Goal: Information Seeking & Learning: Learn about a topic

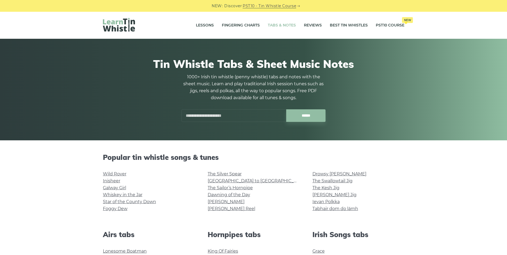
click at [196, 116] on input "text" at bounding box center [233, 115] width 105 height 13
click at [202, 113] on input "text" at bounding box center [233, 115] width 105 height 13
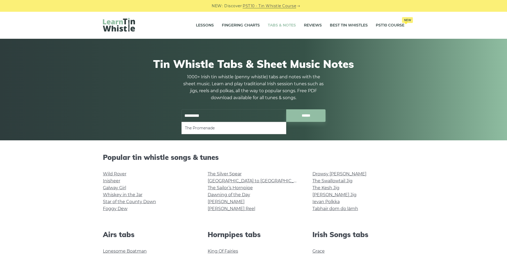
click at [208, 126] on li "The Promenade" at bounding box center [234, 128] width 98 height 6
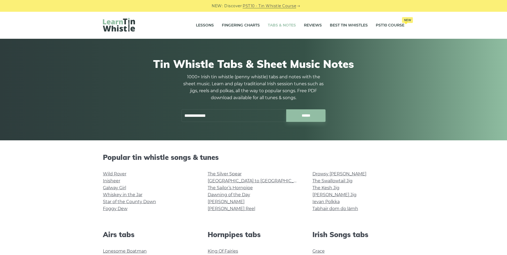
click at [235, 113] on input "**********" at bounding box center [233, 115] width 105 height 13
type input "*"
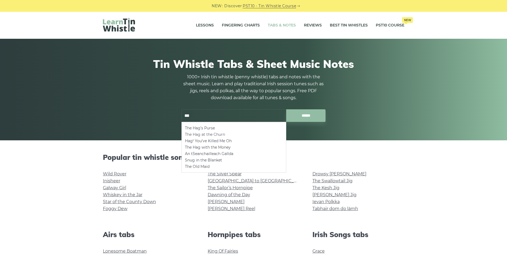
click at [221, 134] on li "The Hag at the Churn" at bounding box center [234, 134] width 98 height 6
type input "**********"
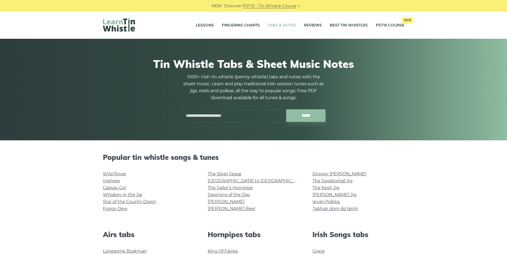
click at [189, 112] on input "text" at bounding box center [233, 115] width 105 height 13
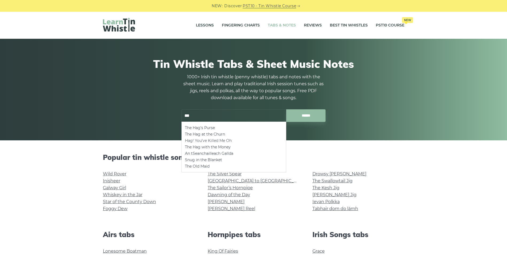
click at [223, 140] on li "Hag! You’ve Killed Me Oh" at bounding box center [234, 140] width 98 height 6
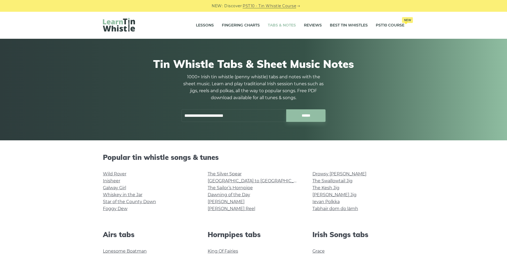
click at [251, 114] on input "**********" at bounding box center [233, 115] width 105 height 13
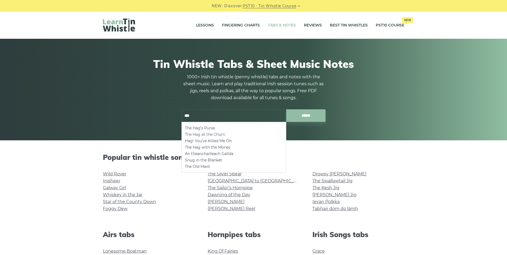
click at [221, 134] on li "The Hag at the Churn" at bounding box center [234, 134] width 98 height 6
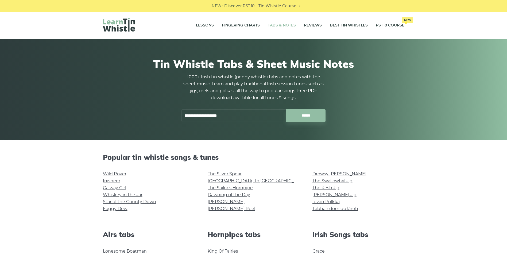
click at [243, 115] on input "**********" at bounding box center [233, 115] width 105 height 13
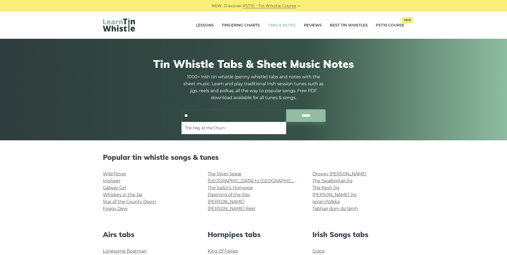
type input "*"
click at [204, 128] on li "The Promenade" at bounding box center [234, 128] width 98 height 6
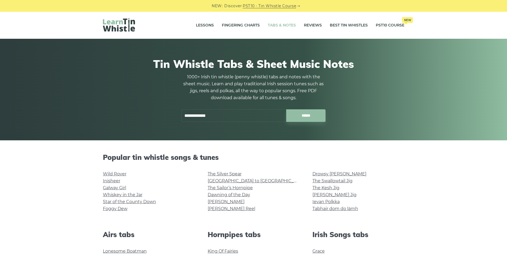
click at [226, 115] on input "**********" at bounding box center [233, 115] width 105 height 13
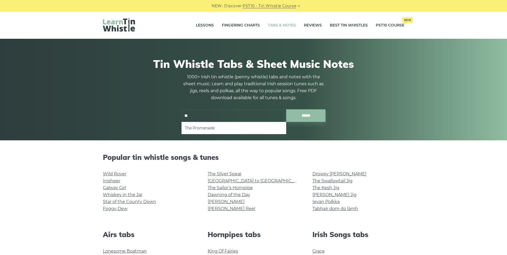
type input "*"
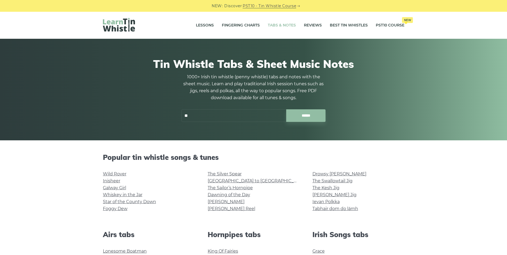
type input "*"
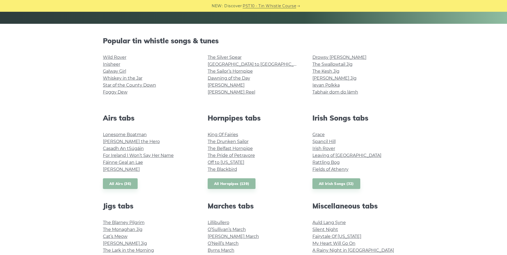
scroll to position [134, 0]
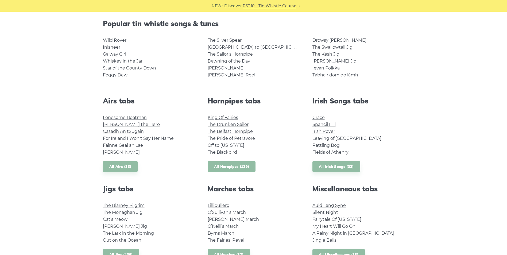
click at [237, 169] on link "All Hornpipes (139)" at bounding box center [232, 166] width 48 height 11
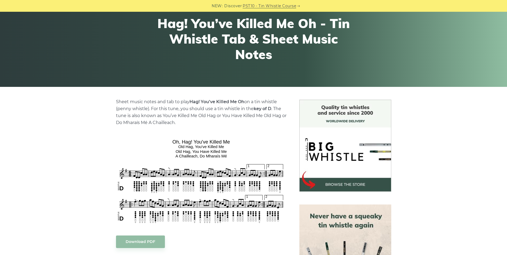
scroll to position [107, 0]
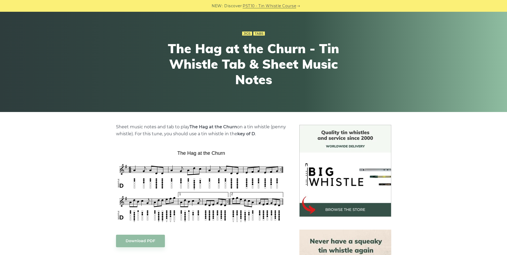
scroll to position [53, 0]
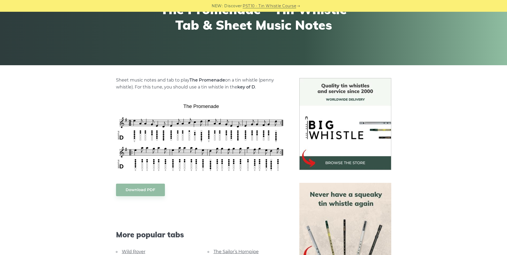
scroll to position [80, 0]
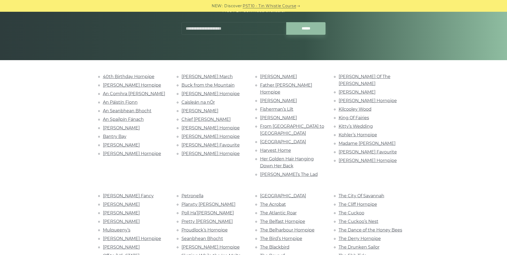
scroll to position [187, 0]
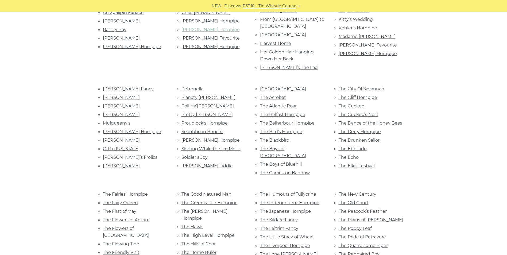
click at [202, 29] on link "[PERSON_NAME] Hornpipe" at bounding box center [210, 29] width 58 height 5
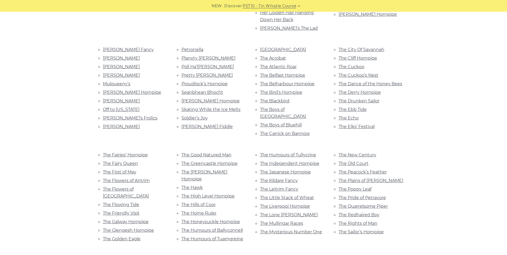
scroll to position [241, 0]
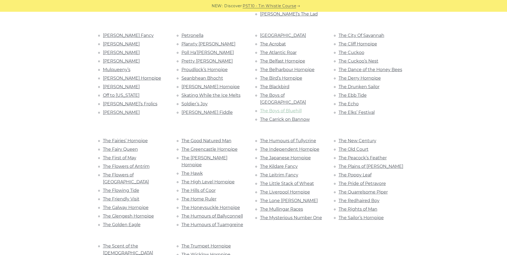
click at [279, 108] on link "The Boys of Bluehill" at bounding box center [281, 110] width 42 height 5
click at [373, 164] on link "The Plains of [PERSON_NAME]" at bounding box center [371, 166] width 65 height 5
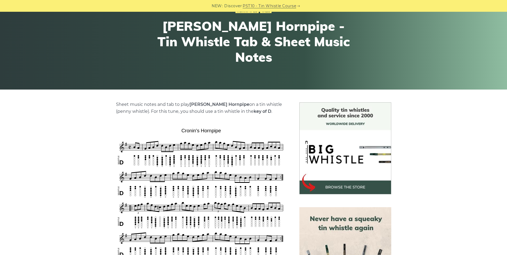
scroll to position [107, 0]
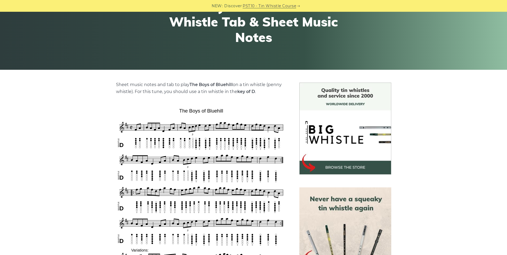
scroll to position [80, 0]
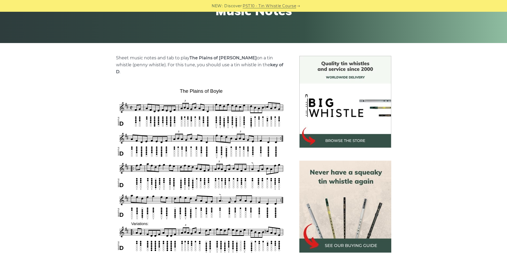
scroll to position [107, 0]
